Goal: Task Accomplishment & Management: Use online tool/utility

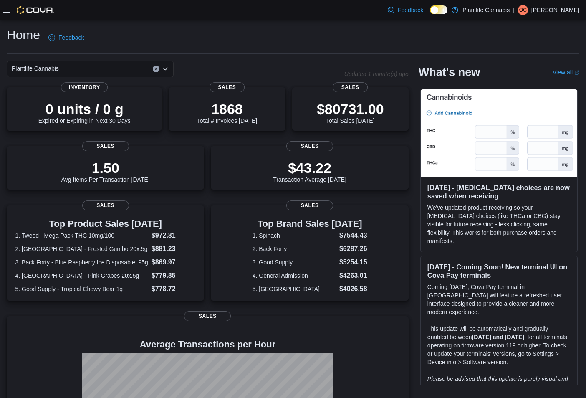
click at [5, 10] on icon at bounding box center [6, 10] width 7 height 5
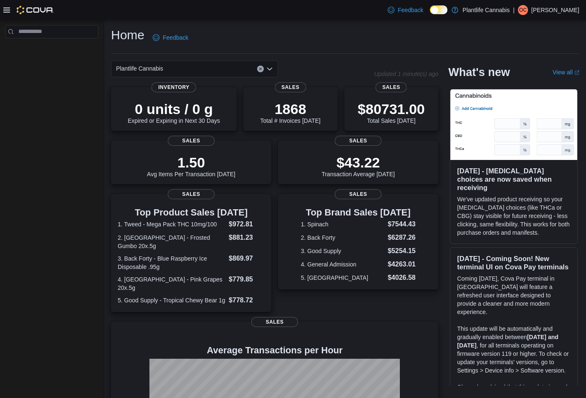
click at [4, 8] on icon at bounding box center [6, 10] width 7 height 5
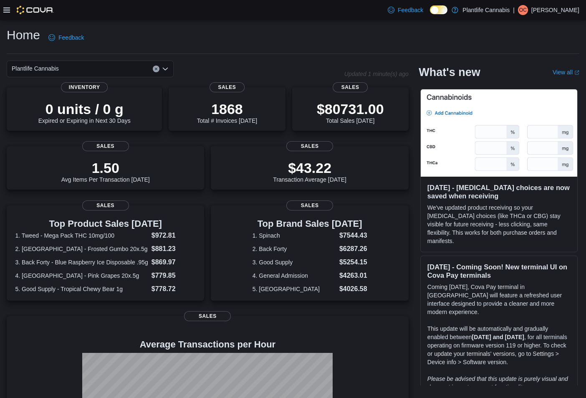
click at [5, 10] on icon at bounding box center [6, 10] width 7 height 5
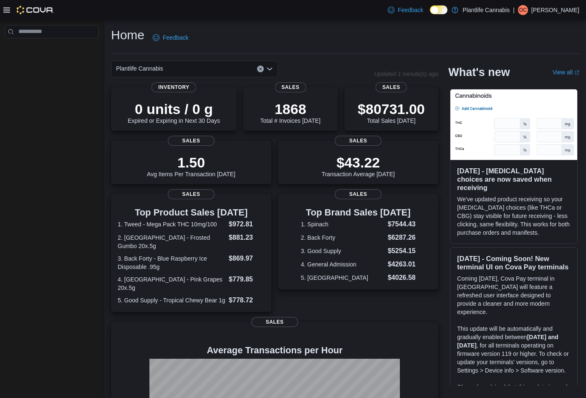
scroll to position [1, 0]
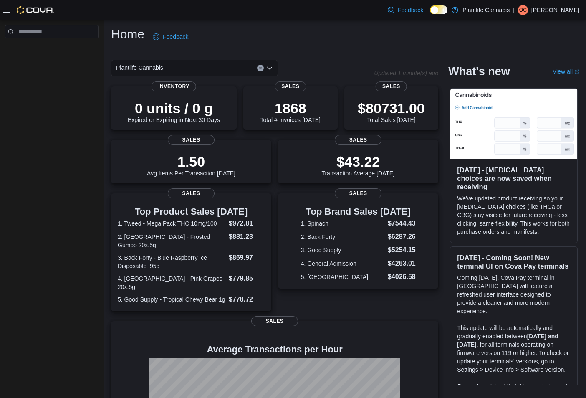
click at [5, 10] on icon at bounding box center [6, 10] width 7 height 7
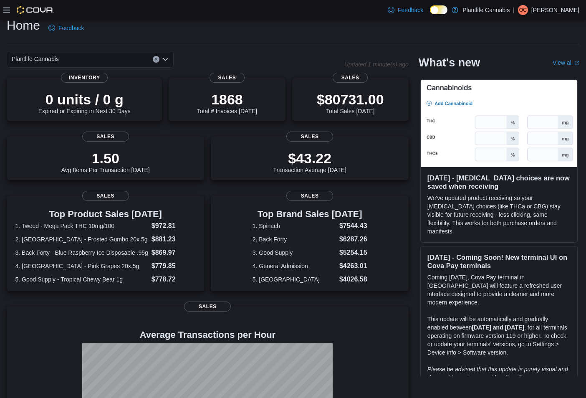
scroll to position [7, 0]
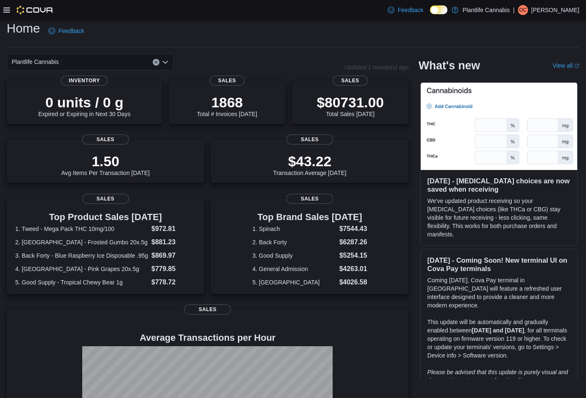
click at [5, 10] on icon at bounding box center [6, 10] width 7 height 7
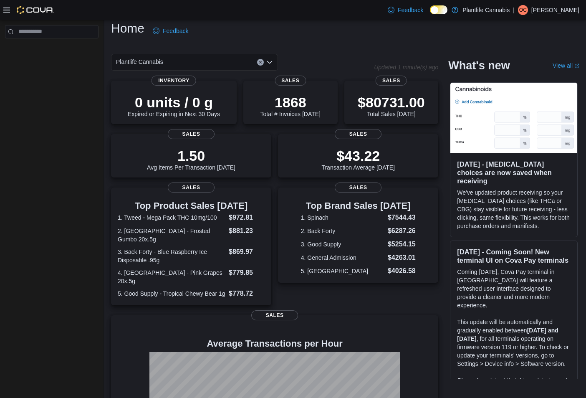
click at [5, 10] on icon at bounding box center [6, 10] width 7 height 7
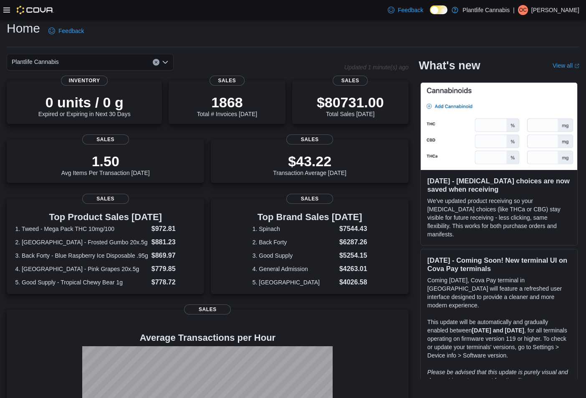
scroll to position [7, 0]
click at [5, 10] on icon at bounding box center [6, 10] width 7 height 7
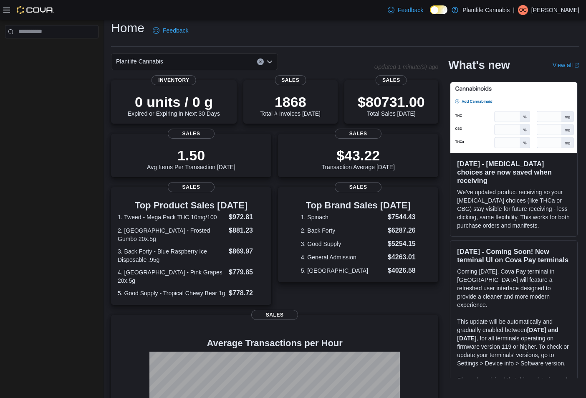
click at [26, 179] on div at bounding box center [52, 211] width 104 height 382
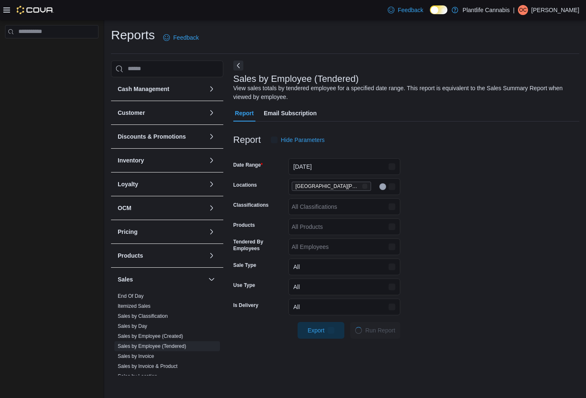
click at [4, 11] on icon at bounding box center [6, 10] width 7 height 5
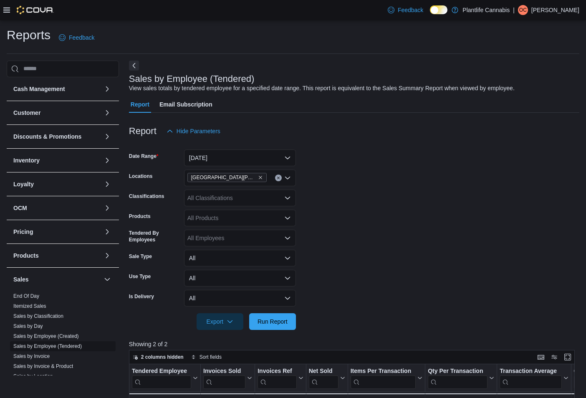
click at [76, 345] on link "Sales by Employee (Tendered)" at bounding box center [47, 346] width 68 height 6
click at [250, 154] on button "Today" at bounding box center [240, 157] width 112 height 17
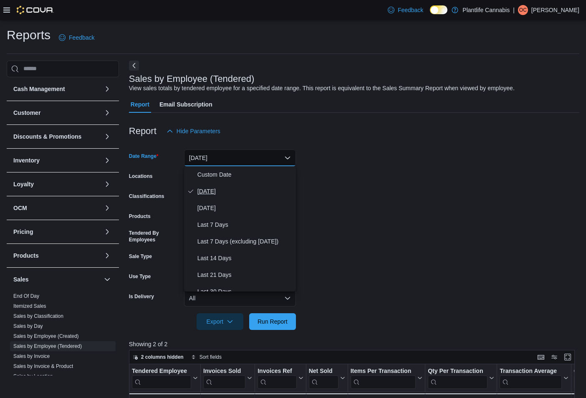
click at [225, 190] on span "Today" at bounding box center [244, 191] width 95 height 10
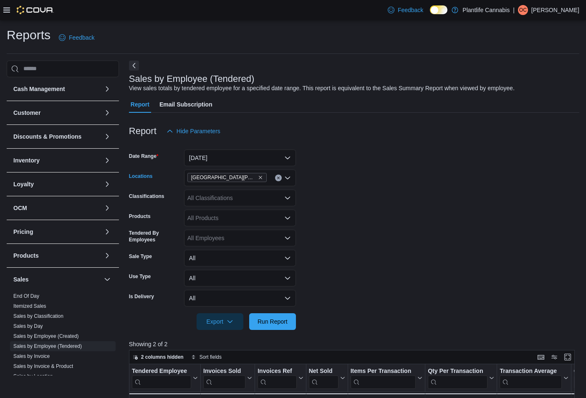
click at [261, 177] on div "St. Albert - Erin Ridge" at bounding box center [240, 177] width 112 height 17
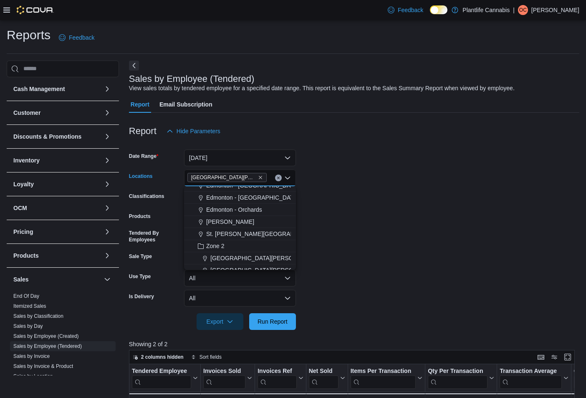
scroll to position [57, 0]
click at [249, 230] on span "St. Albert - Jensen Lakes" at bounding box center [265, 232] width 118 height 8
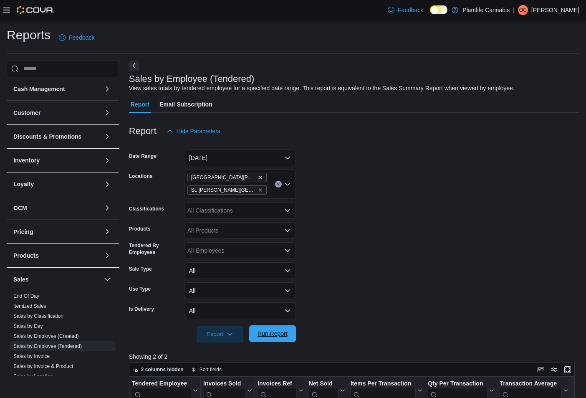
click at [275, 330] on span "Run Report" at bounding box center [273, 333] width 30 height 8
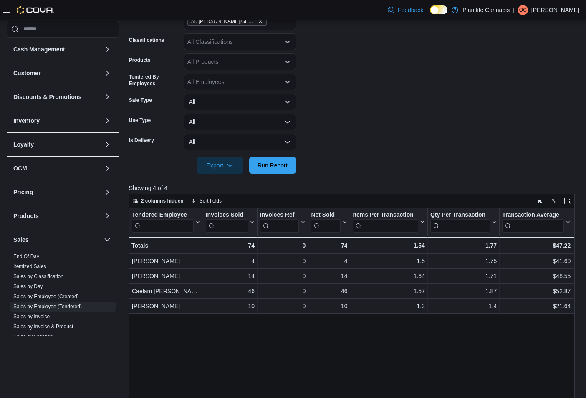
scroll to position [163, 0]
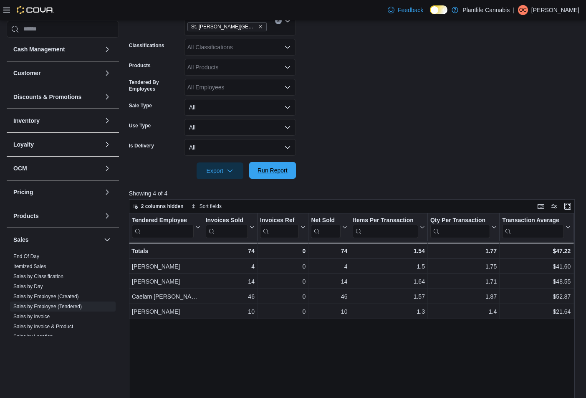
click at [272, 170] on span "Run Report" at bounding box center [273, 170] width 30 height 8
drag, startPoint x: 288, startPoint y: 166, endPoint x: 296, endPoint y: 170, distance: 9.3
click at [296, 170] on form "Date Range Today Locations St. Albert - Erin Ridge St. Albert - Jensen Lakes Cl…" at bounding box center [354, 77] width 450 height 203
click at [275, 177] on span "Run Report" at bounding box center [272, 170] width 37 height 17
click at [275, 174] on span "Run Report" at bounding box center [272, 170] width 37 height 17
